Goal: Task Accomplishment & Management: Manage account settings

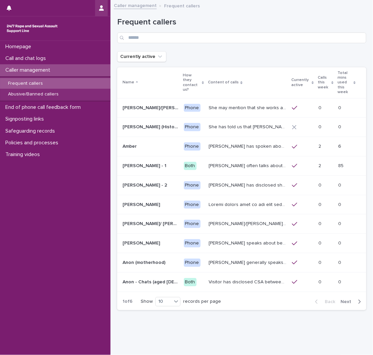
click at [95, 9] on button "button" at bounding box center [101, 8] width 13 height 16
click at [72, 32] on p "Log Out" at bounding box center [82, 28] width 42 height 11
